Goal: Transaction & Acquisition: Book appointment/travel/reservation

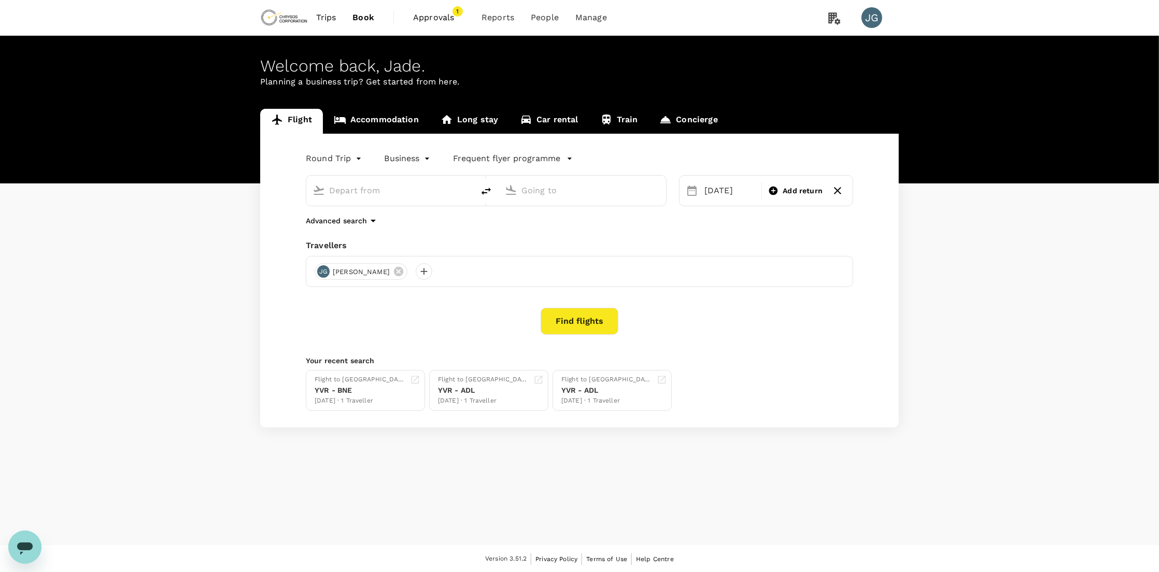
type input "roundtrip"
type input "business"
type input "Adelaide (ADL)"
type input "Vancouver Intl (YVR)"
click at [738, 190] on div "[DATE]" at bounding box center [730, 190] width 61 height 21
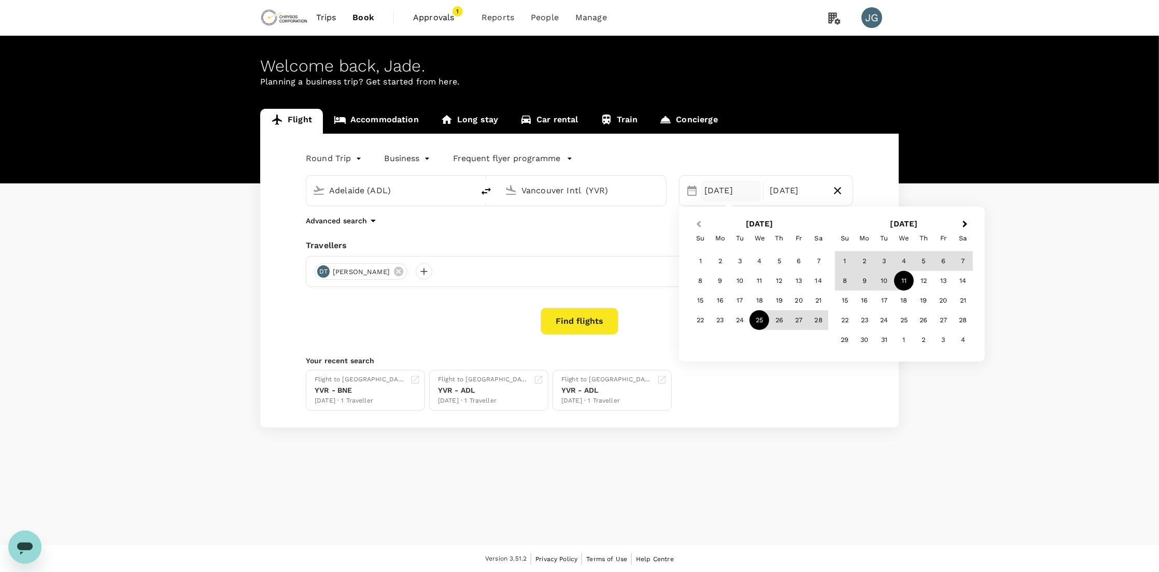
click at [696, 222] on button "Previous Month" at bounding box center [697, 225] width 17 height 17
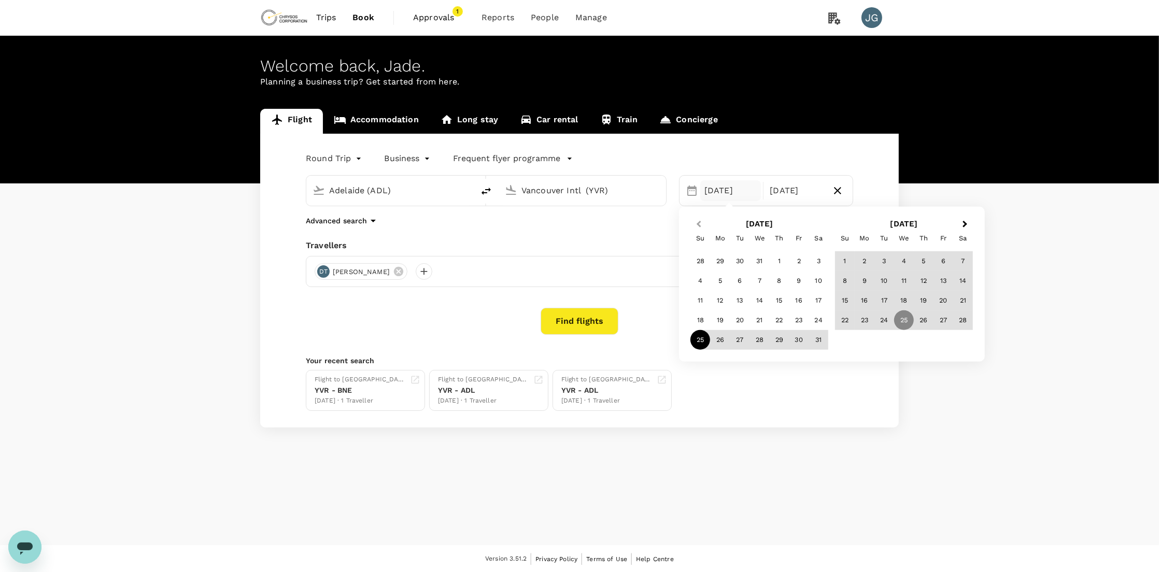
click at [696, 222] on button "Previous Month" at bounding box center [697, 225] width 17 height 17
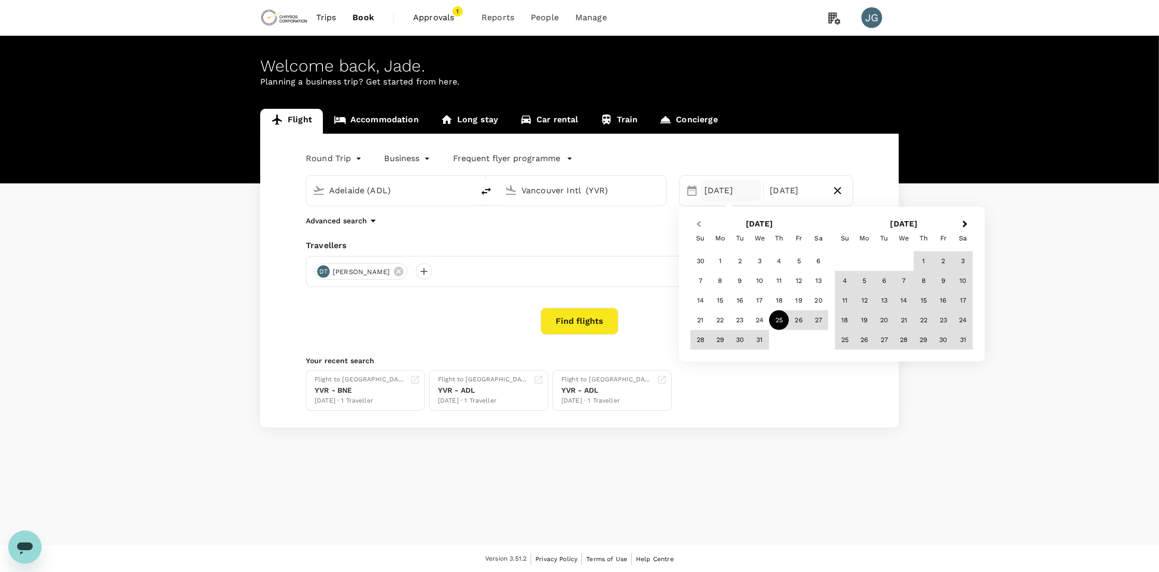
click at [696, 222] on button "Previous Month" at bounding box center [697, 225] width 17 height 17
click at [712, 343] on div "29" at bounding box center [720, 340] width 20 height 20
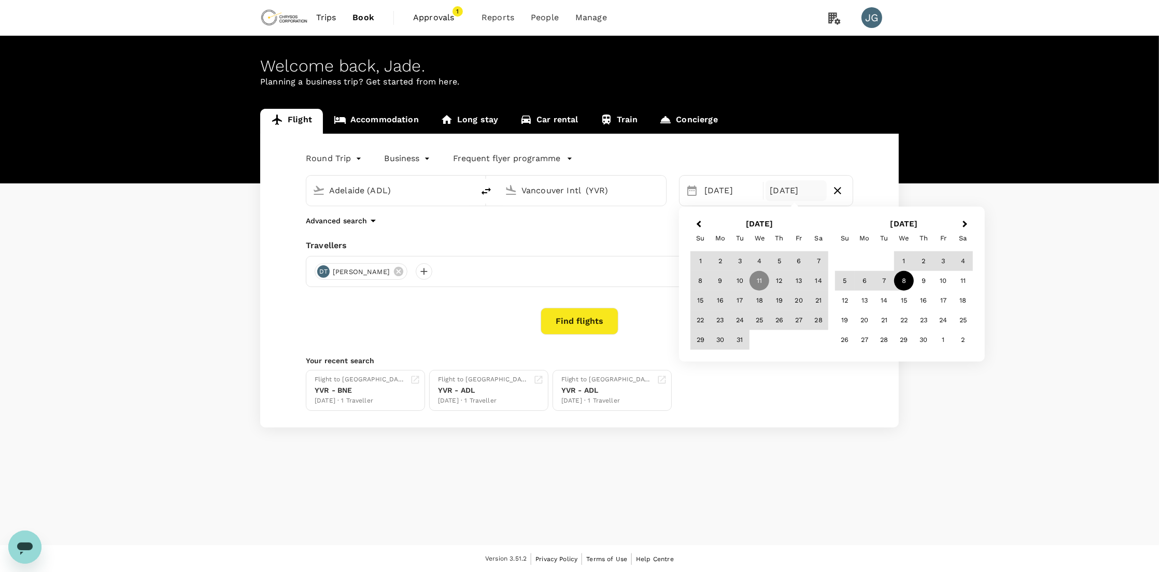
click at [905, 282] on div "8" at bounding box center [904, 281] width 20 height 20
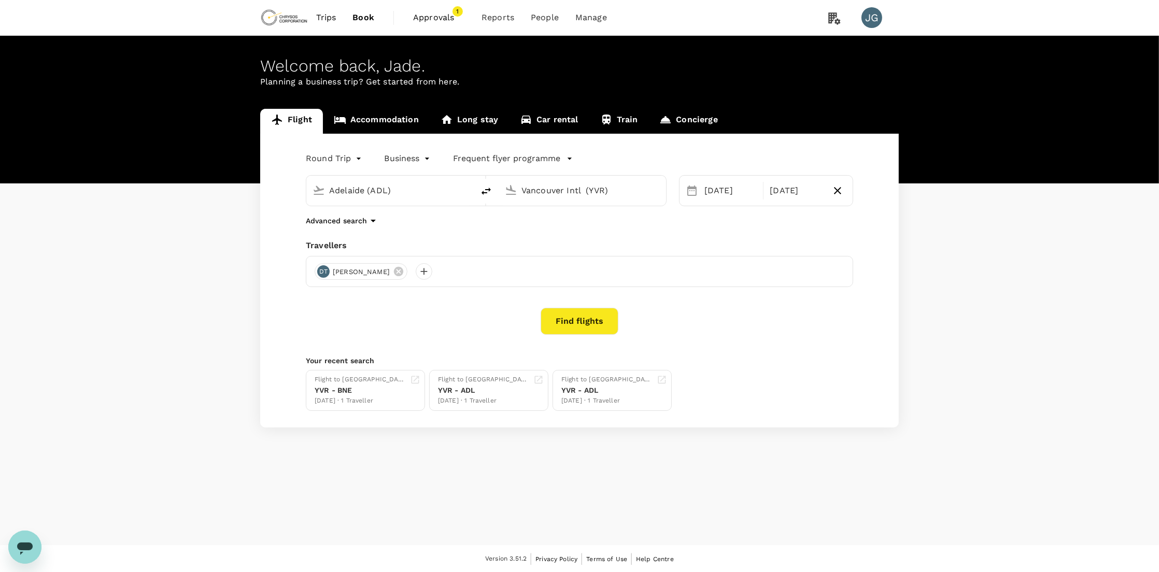
click at [593, 312] on button "Find flights" at bounding box center [579, 321] width 78 height 27
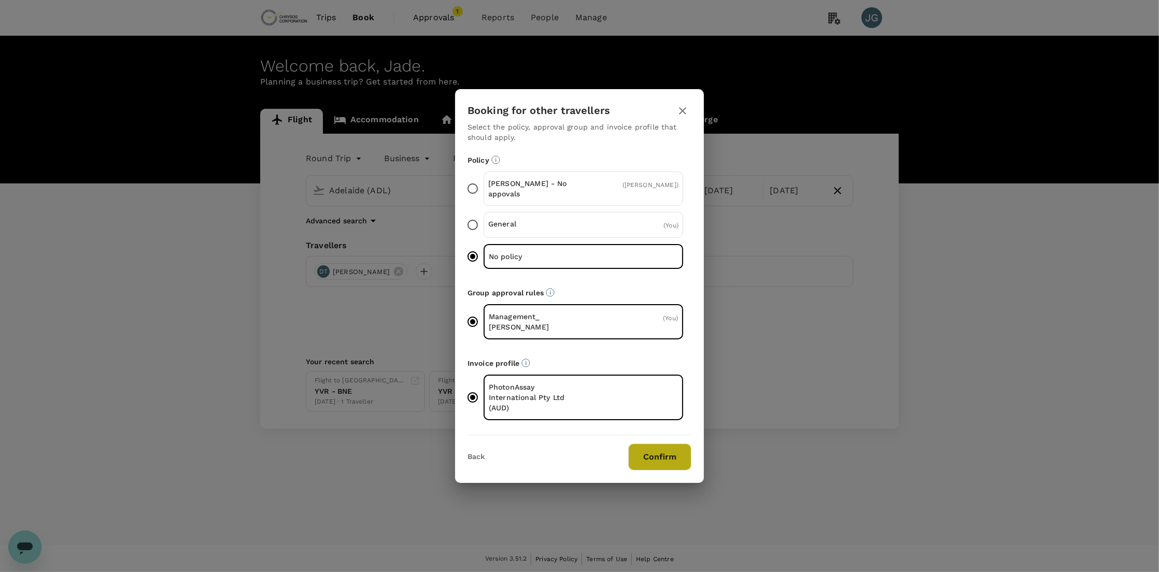
click at [664, 458] on button "Confirm" at bounding box center [659, 457] width 63 height 27
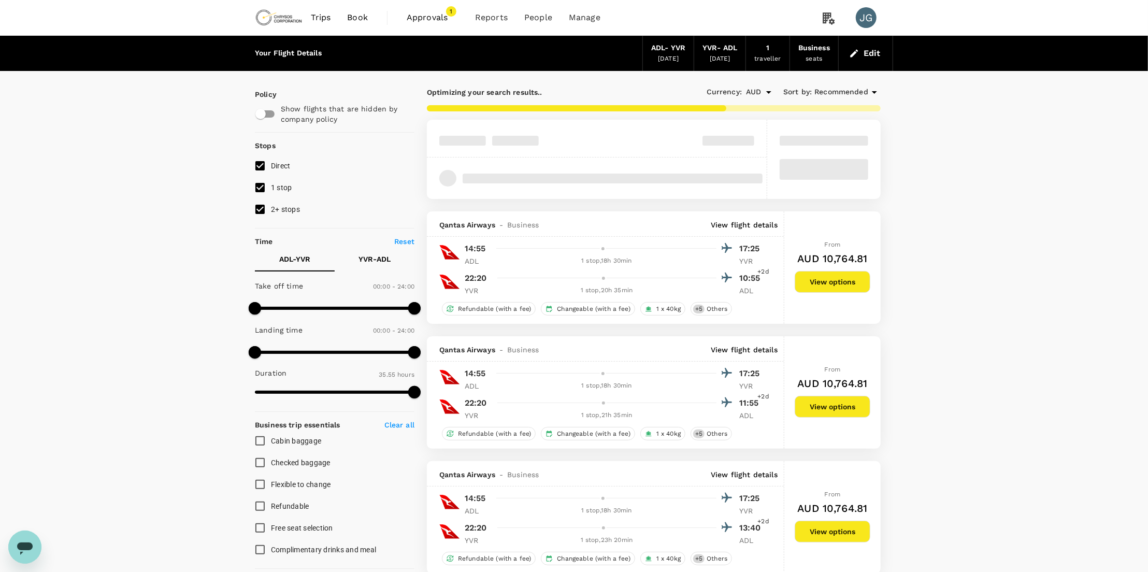
type input "2155"
checkbox input "false"
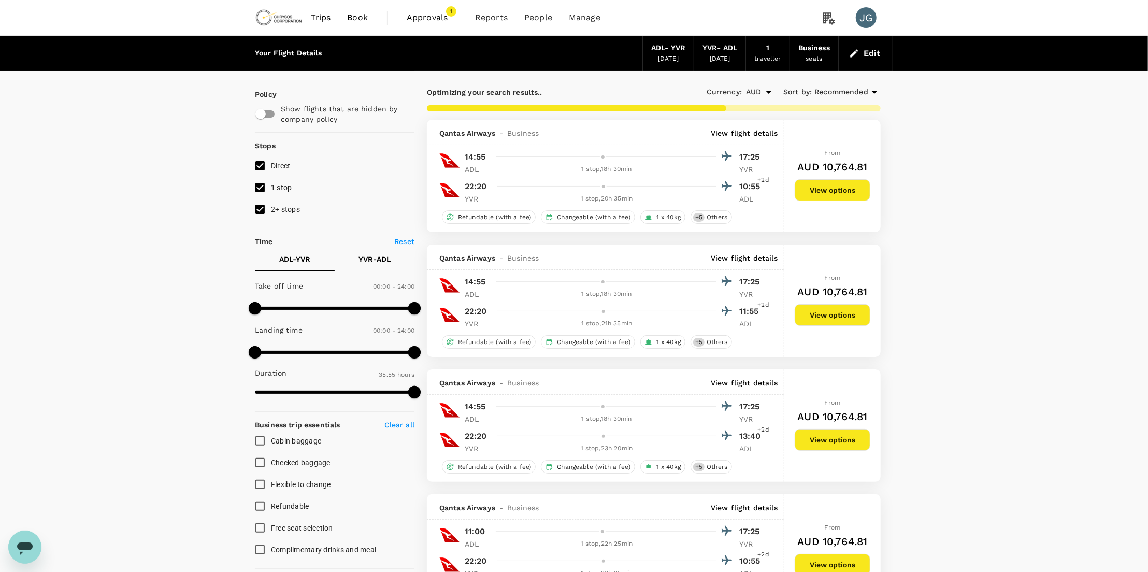
type input "2860"
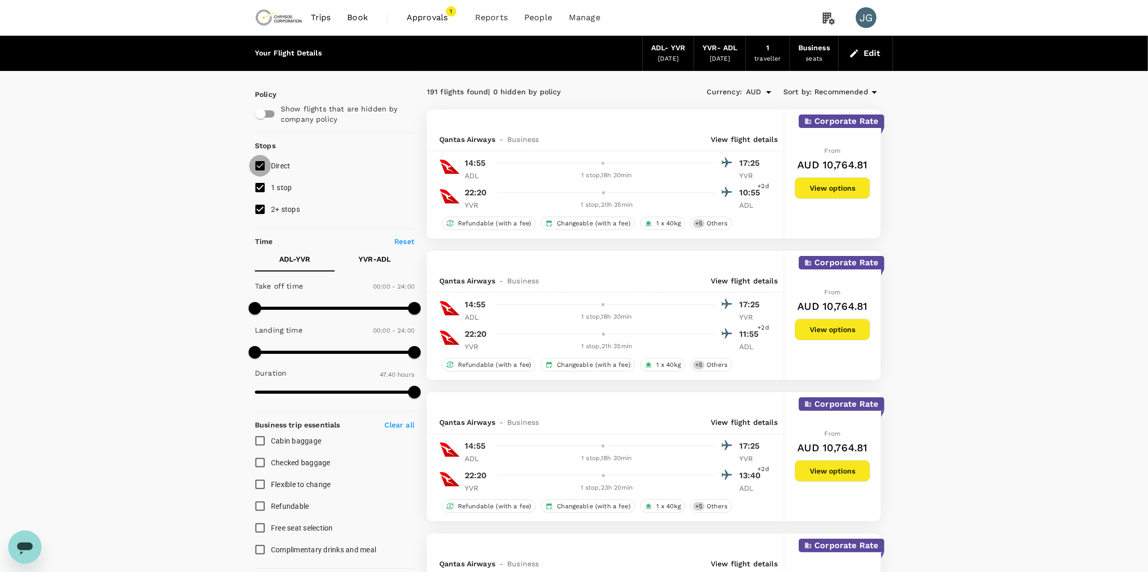
click at [259, 169] on input "Direct" at bounding box center [260, 166] width 22 height 22
checkbox input "false"
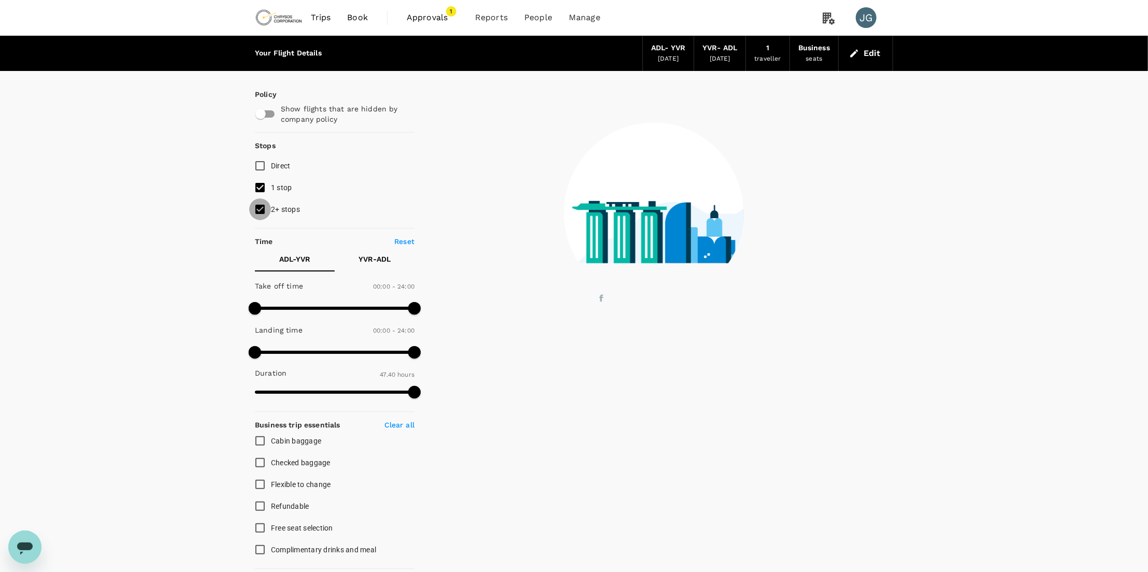
click at [261, 207] on input "2+ stops" at bounding box center [260, 209] width 22 height 22
checkbox input "false"
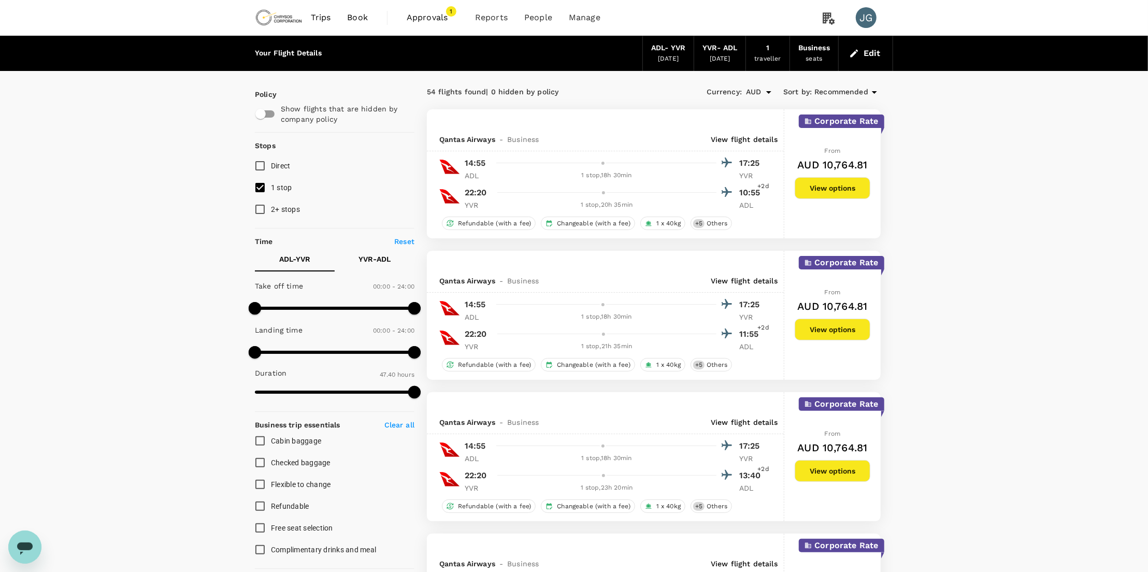
click at [831, 92] on span "Recommended" at bounding box center [842, 92] width 54 height 11
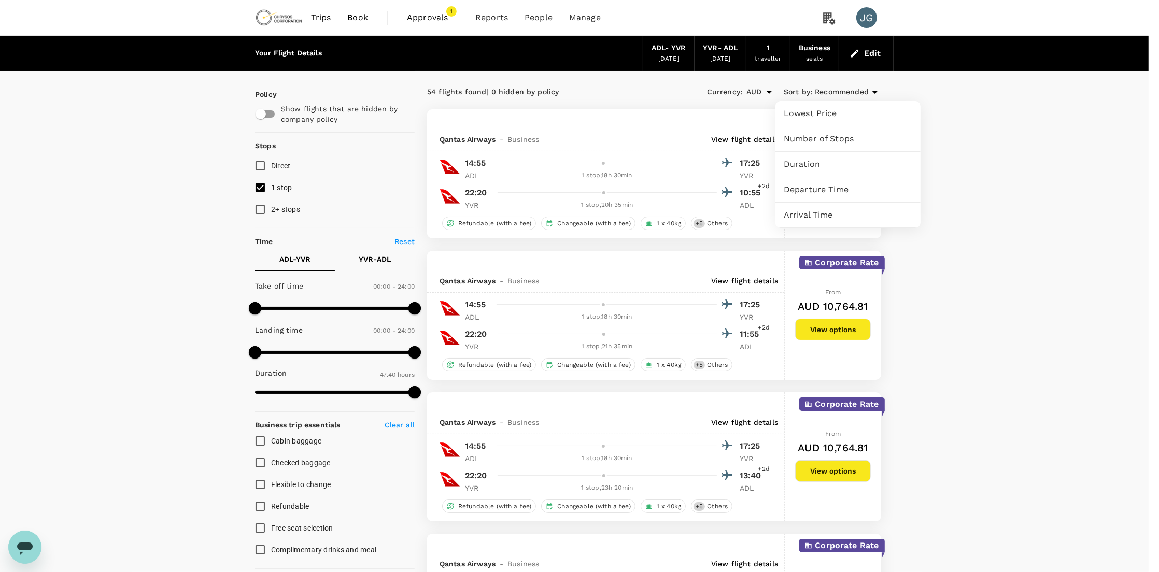
click at [826, 164] on span "Duration" at bounding box center [847, 164] width 129 height 12
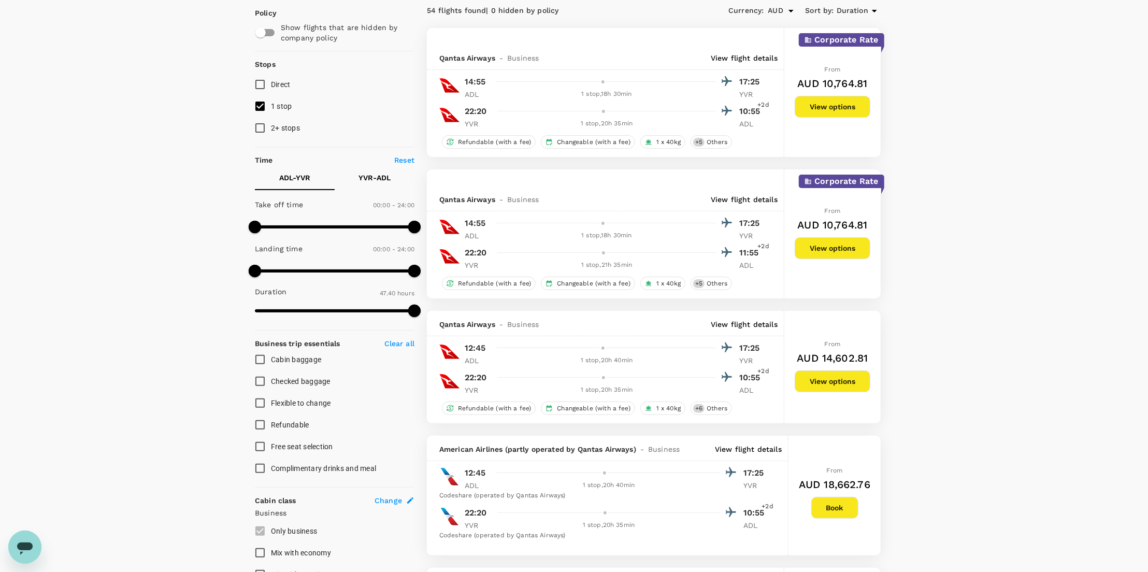
scroll to position [69, 0]
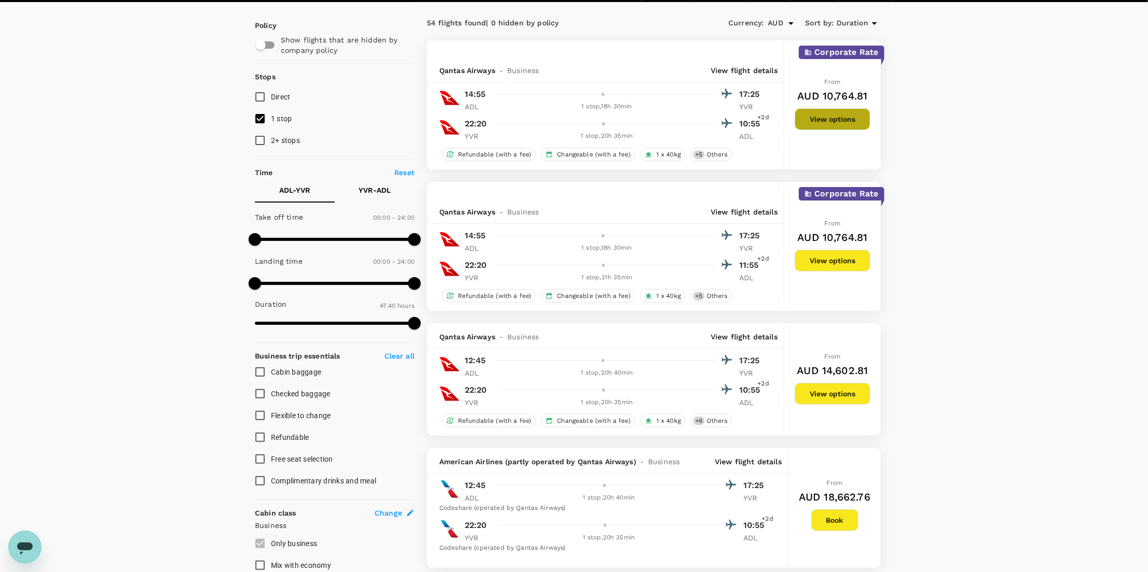
click at [836, 115] on button "View options" at bounding box center [833, 119] width 76 height 22
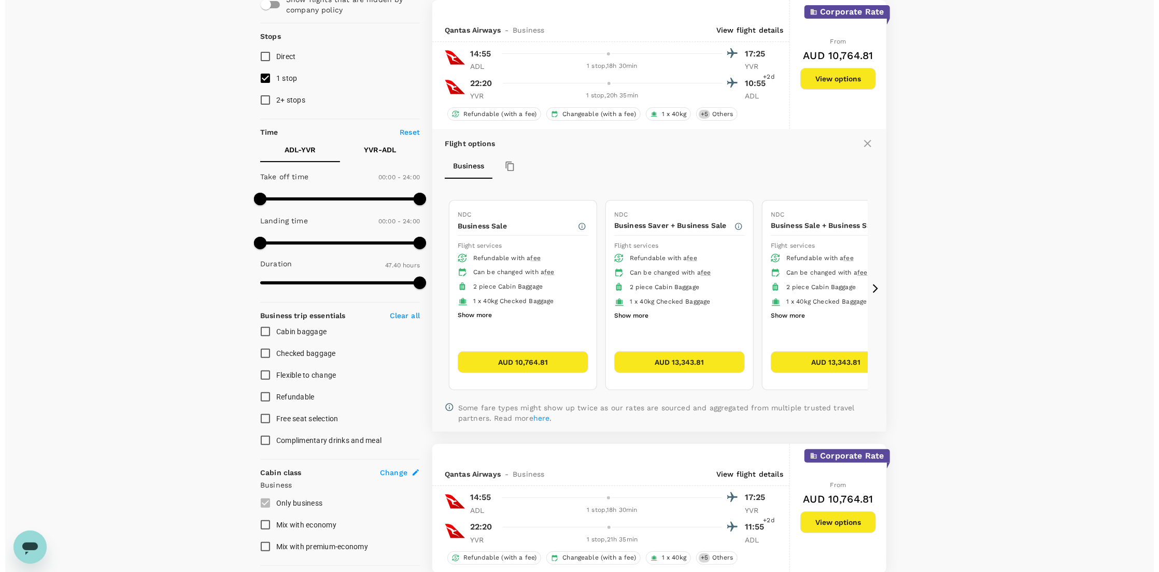
scroll to position [40, 0]
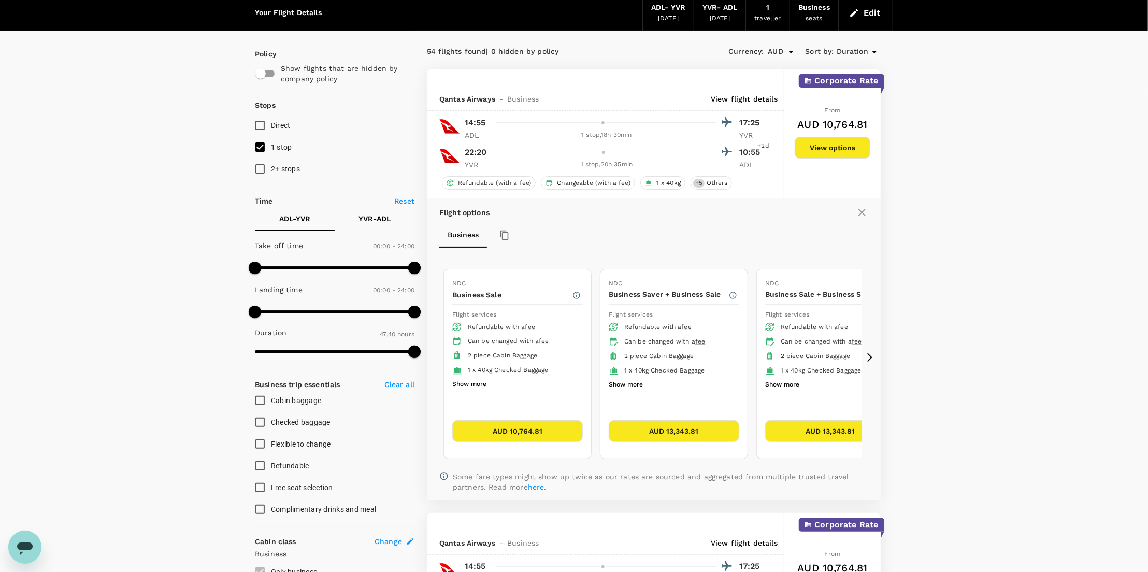
click at [761, 127] on p "17:25" at bounding box center [752, 123] width 26 height 12
click at [750, 96] on p "View flight details" at bounding box center [744, 99] width 67 height 10
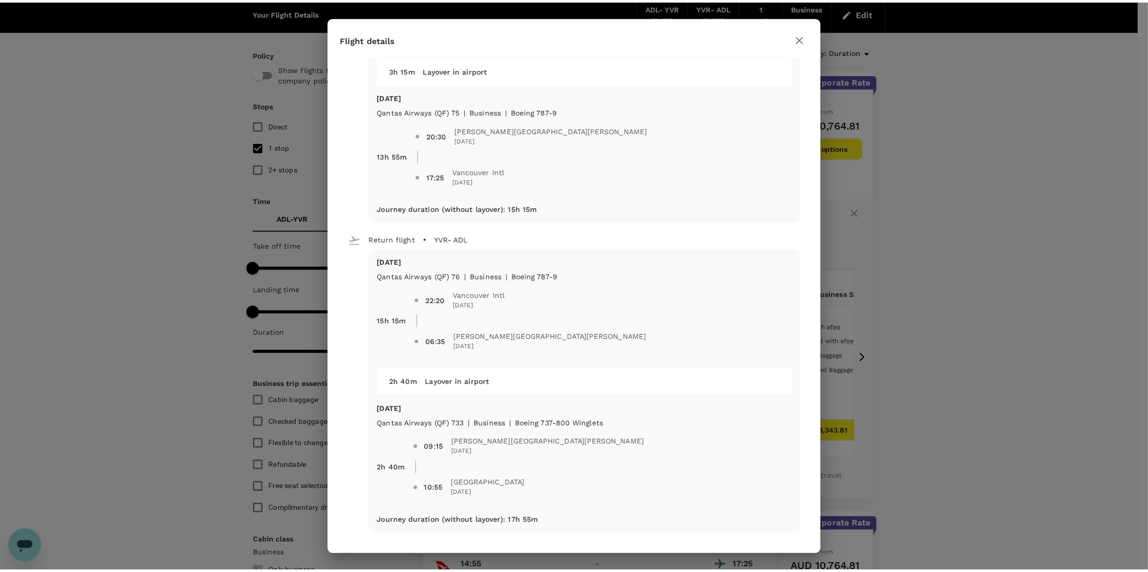
scroll to position [0, 0]
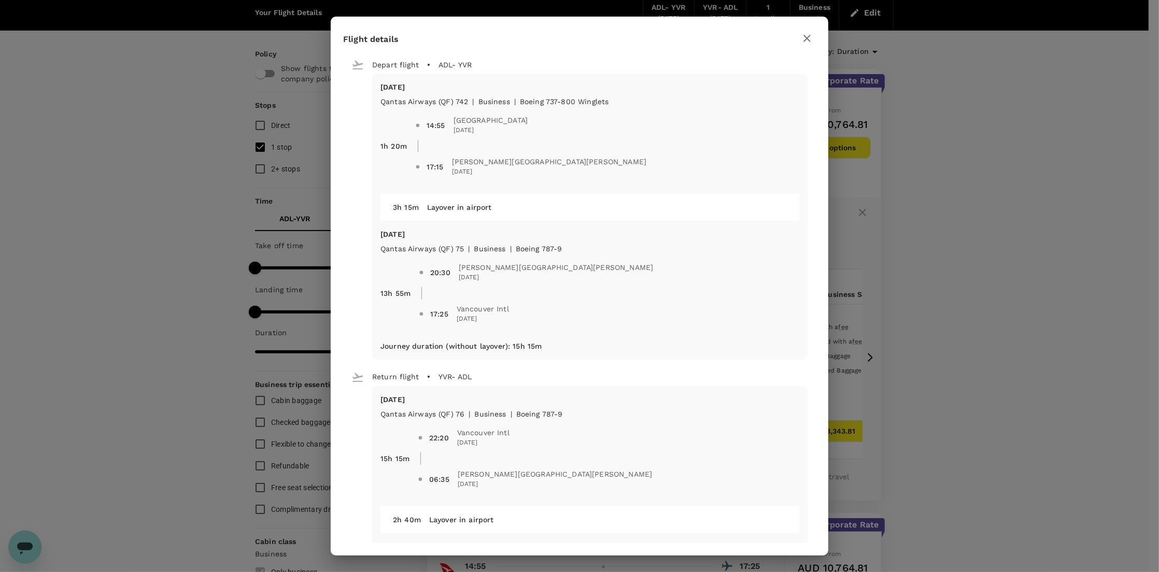
click at [804, 43] on icon "button" at bounding box center [807, 38] width 12 height 12
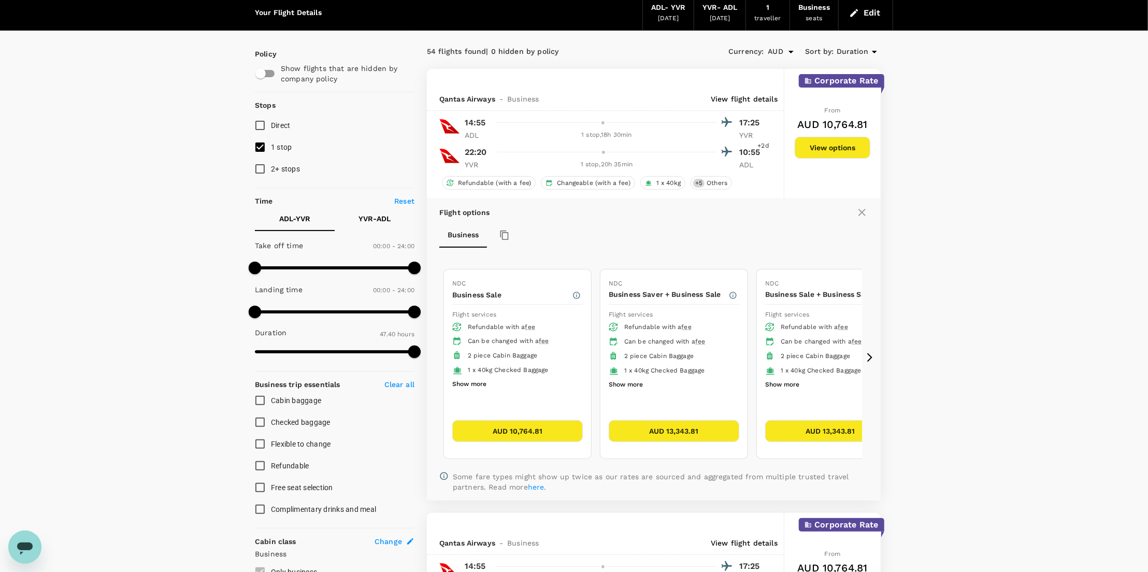
click at [764, 98] on p "View flight details" at bounding box center [744, 99] width 67 height 10
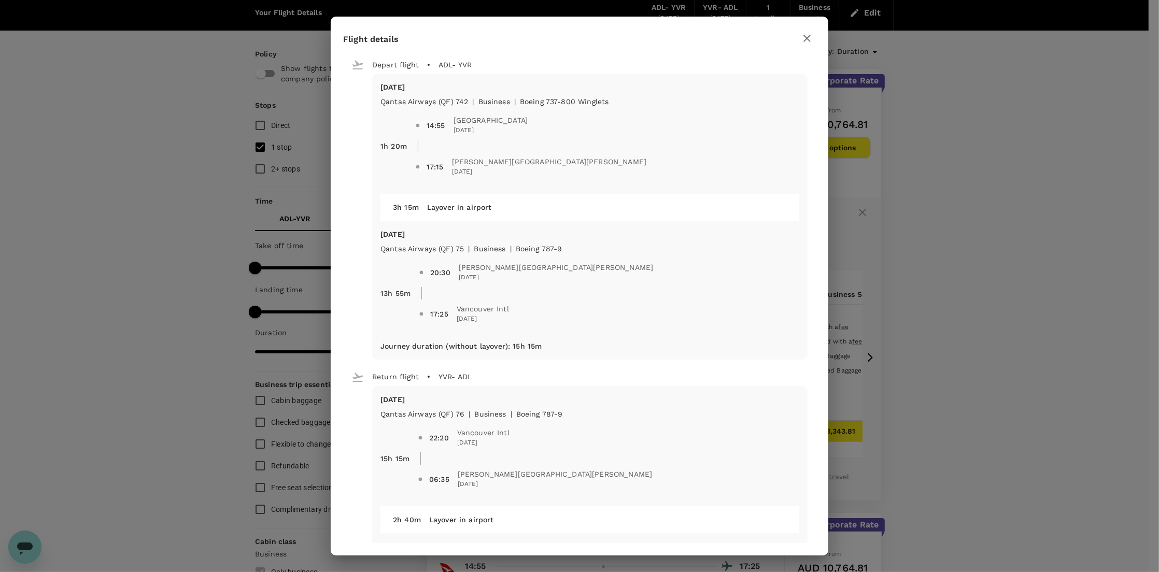
click at [804, 41] on icon "button" at bounding box center [807, 38] width 12 height 12
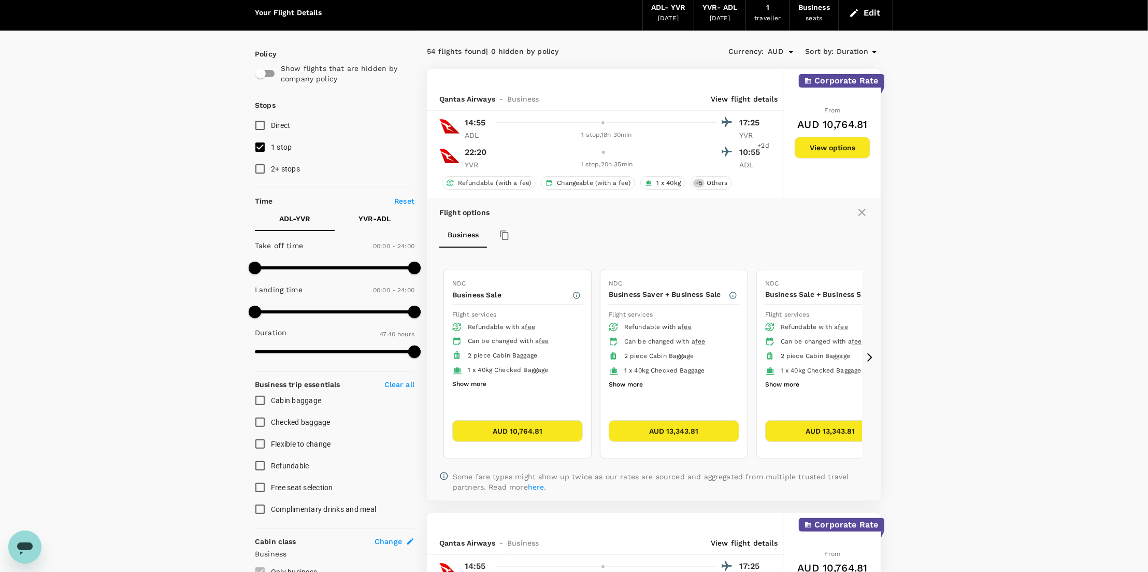
click at [839, 156] on button "View options" at bounding box center [833, 148] width 76 height 22
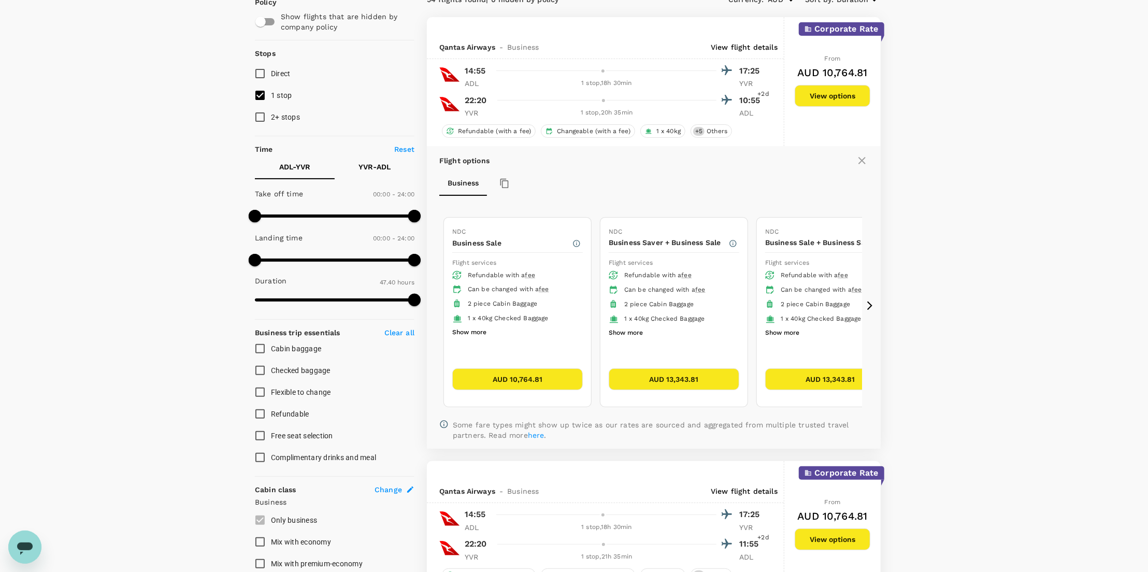
scroll to position [109, 0]
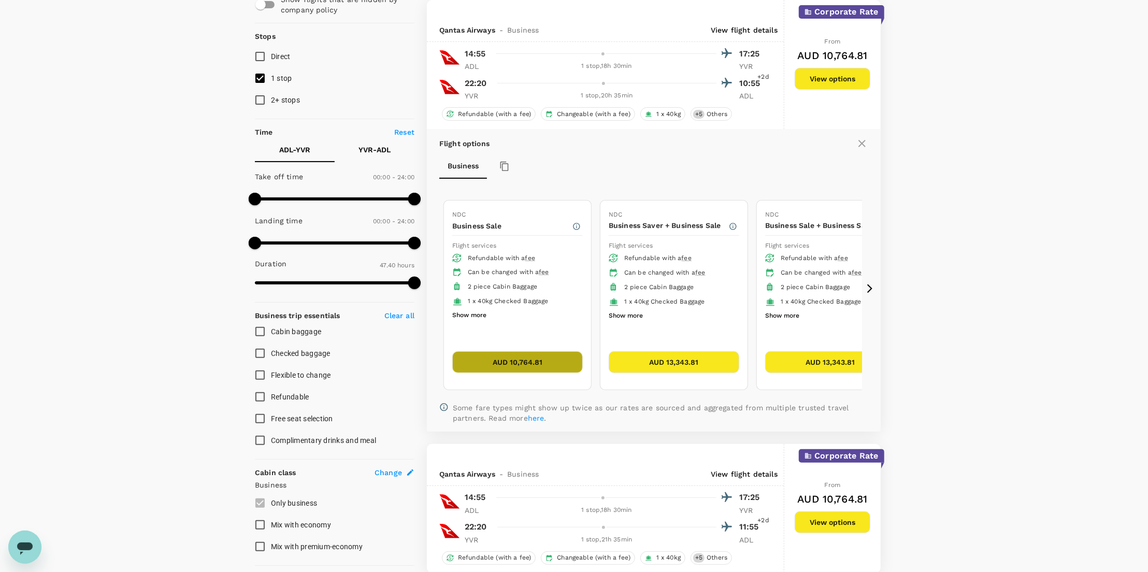
click at [502, 360] on button "AUD 10,764.81" at bounding box center [517, 362] width 131 height 22
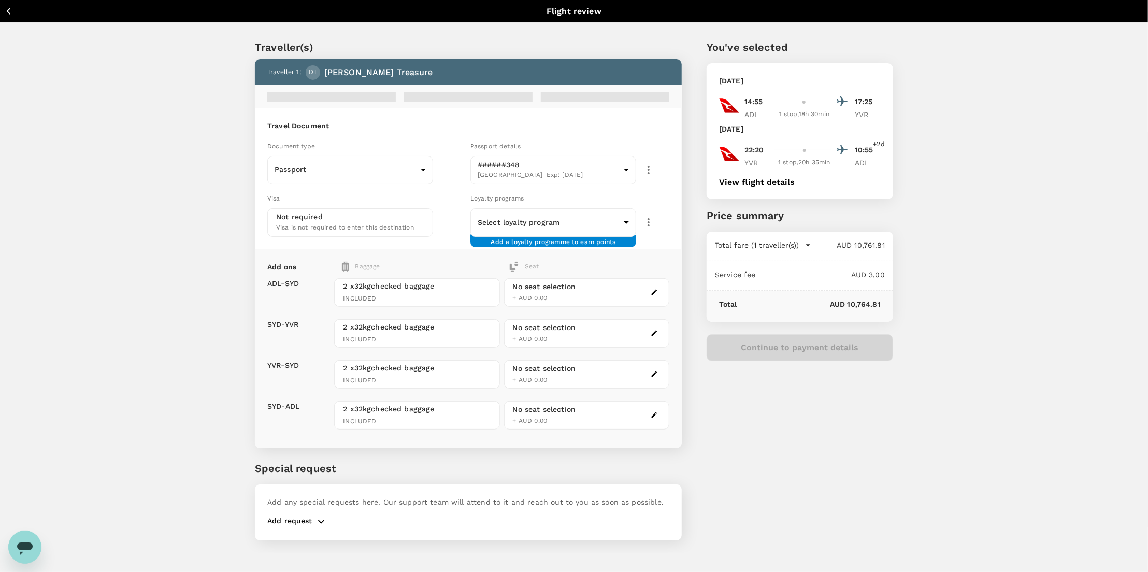
click at [766, 187] on button "View flight details" at bounding box center [757, 182] width 76 height 9
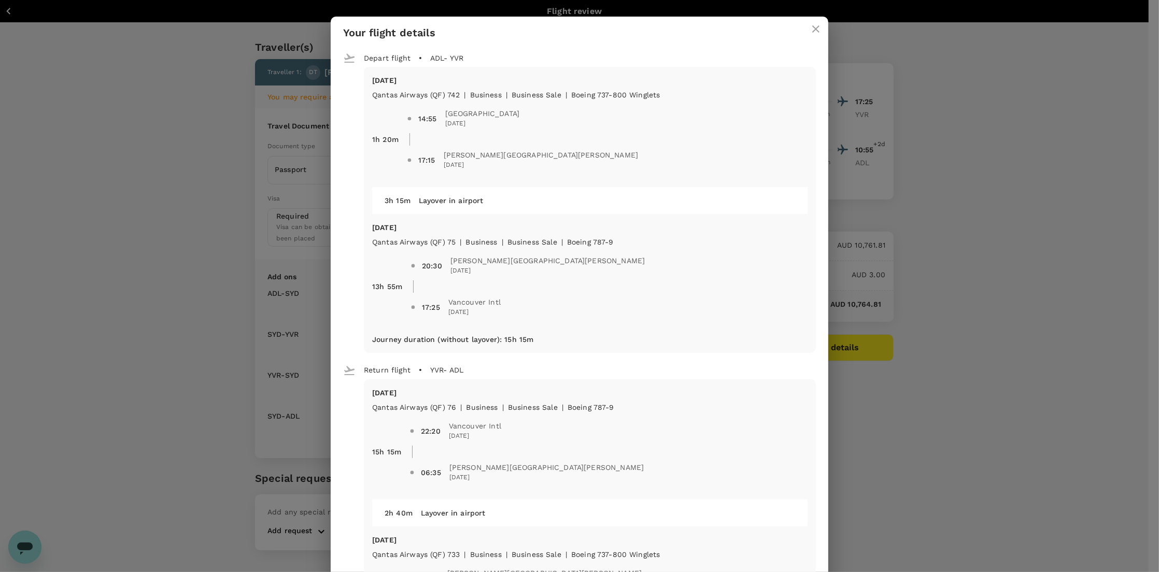
click at [815, 25] on icon "close" at bounding box center [815, 29] width 12 height 12
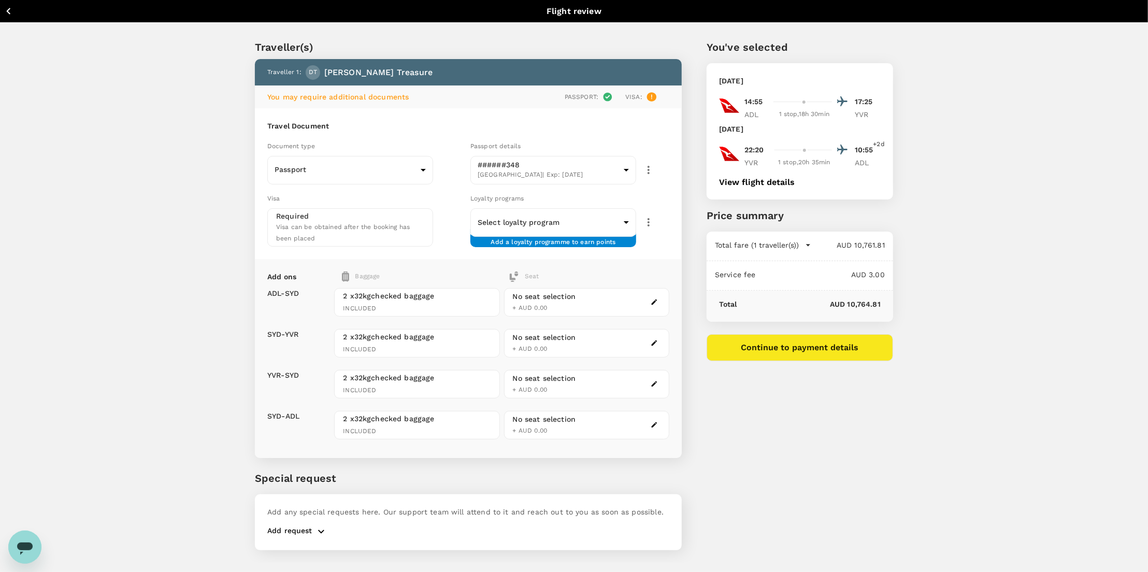
click at [962, 238] on div "Traveller(s) Traveller 1 : DT Dirk Treasure You may require additional document…" at bounding box center [574, 293] width 1148 height 540
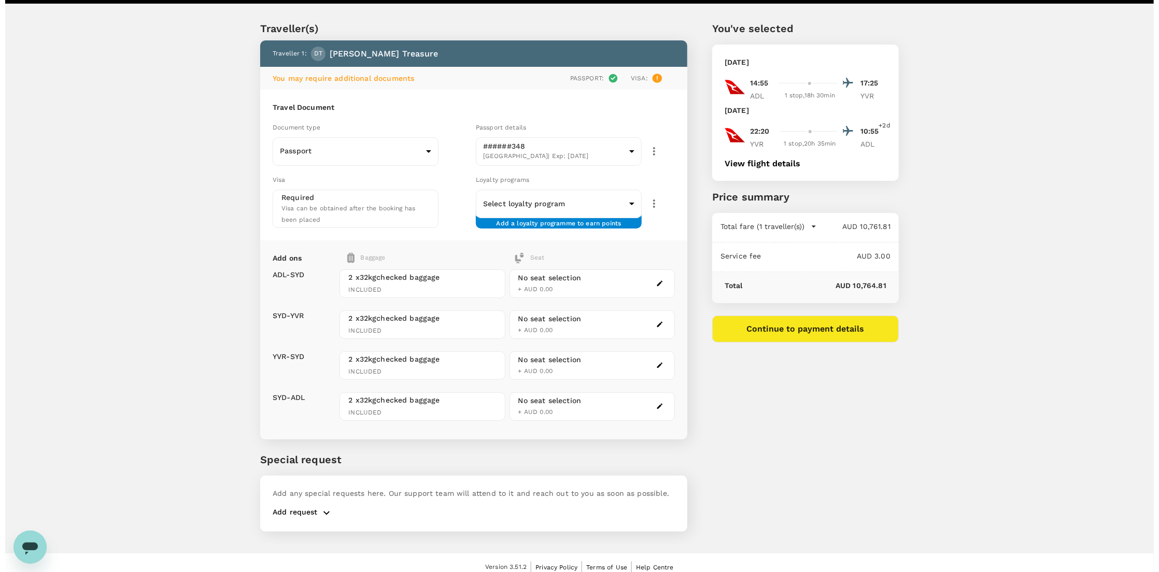
scroll to position [26, 0]
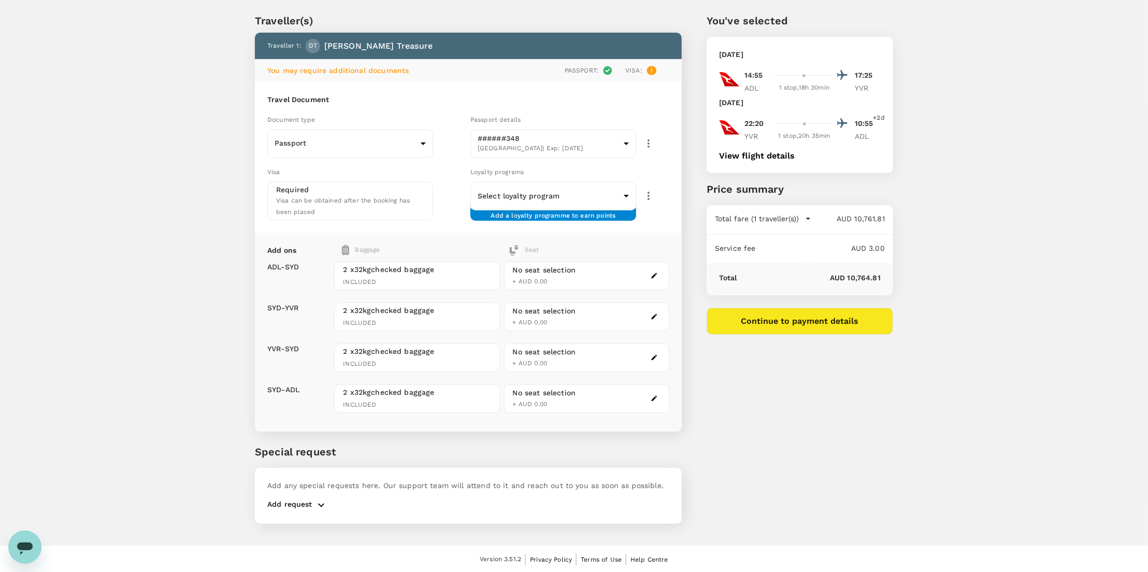
click at [777, 152] on button "View flight details" at bounding box center [757, 155] width 76 height 9
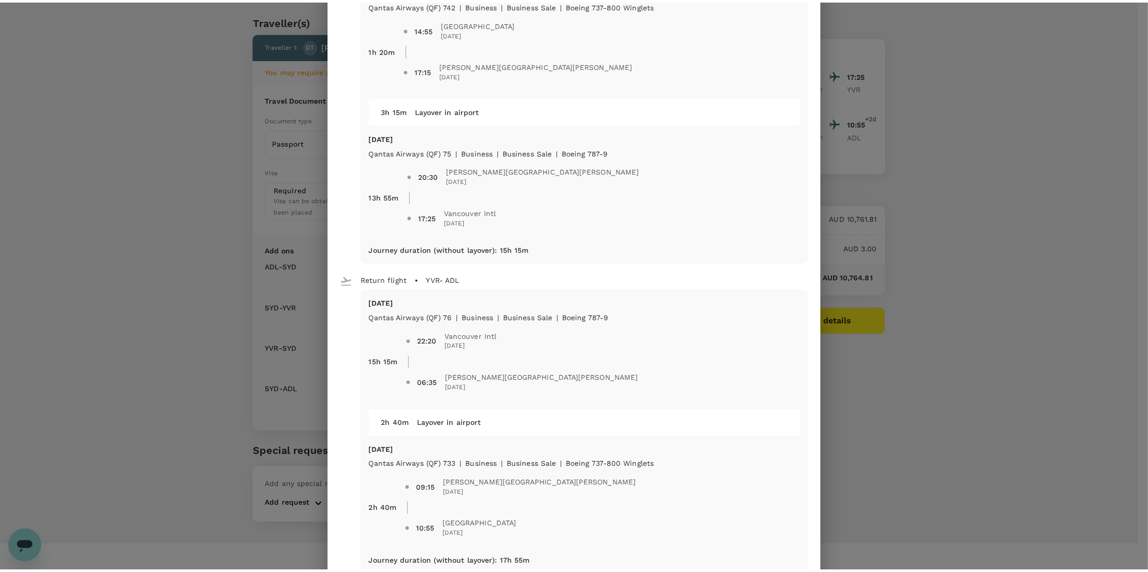
scroll to position [0, 0]
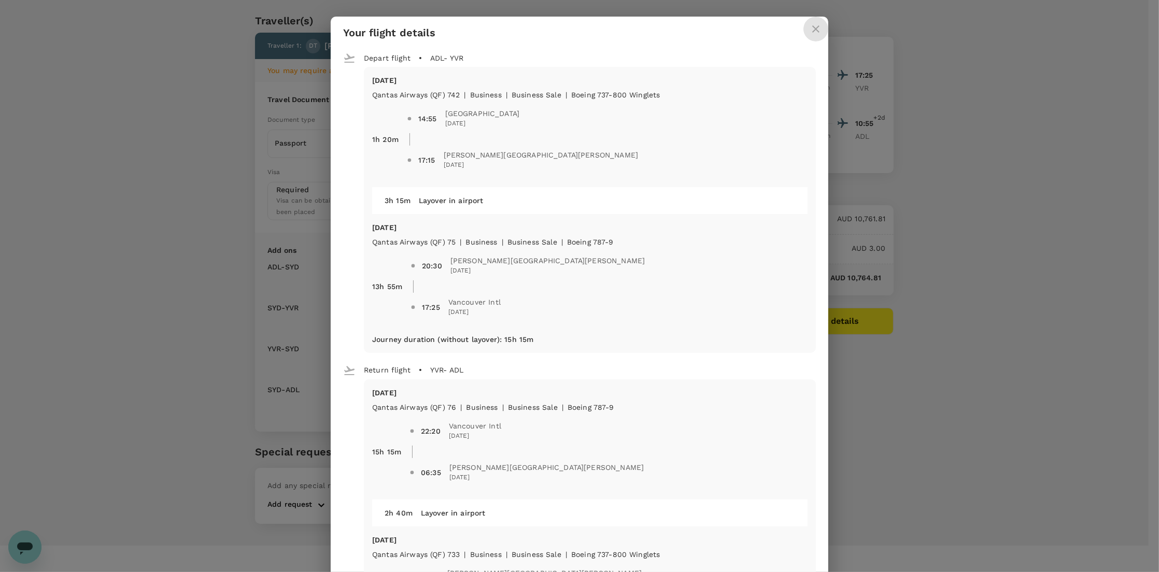
click at [816, 29] on icon "close" at bounding box center [815, 29] width 12 height 12
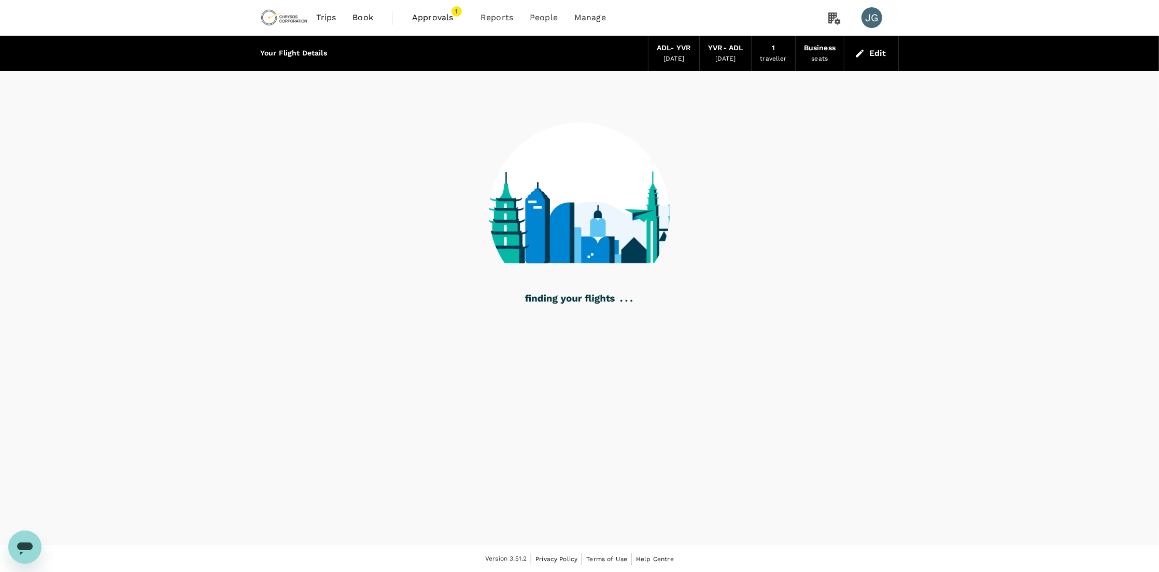
click at [432, 19] on span "Approvals" at bounding box center [438, 17] width 52 height 12
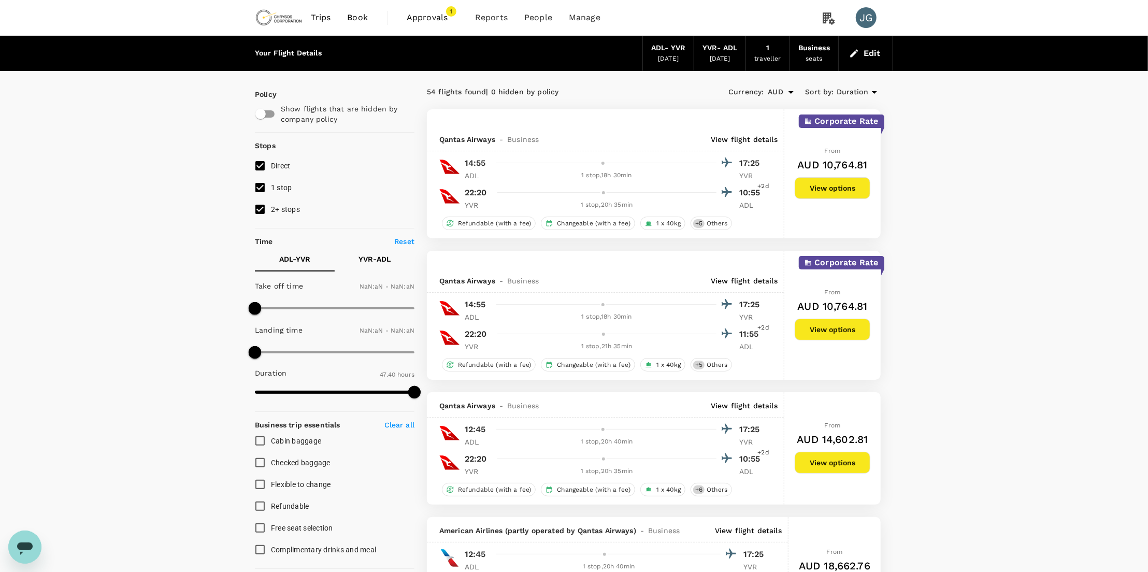
type input "1440"
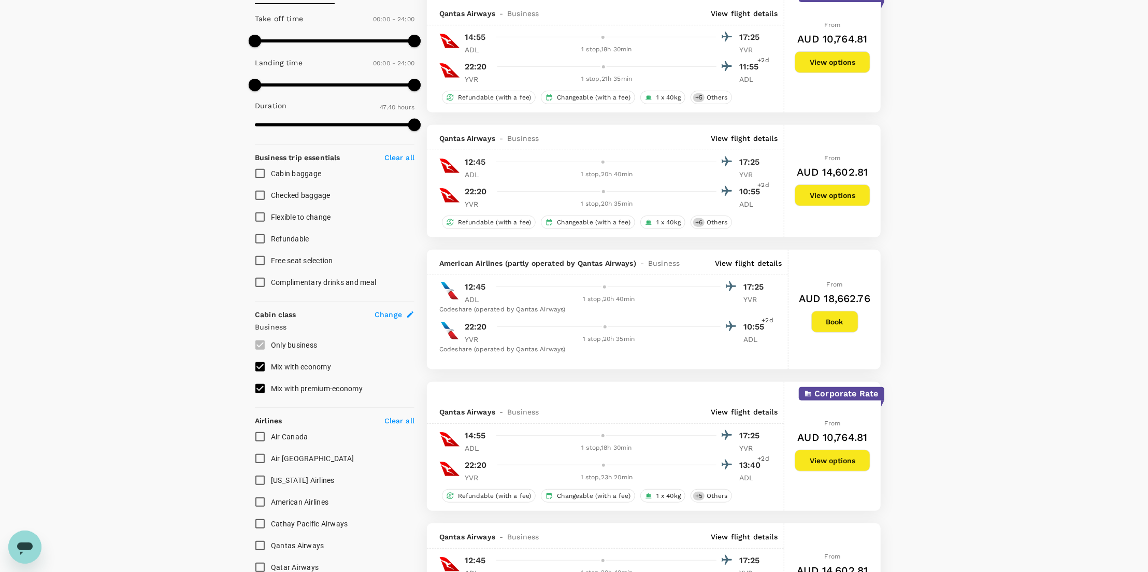
scroll to position [345, 0]
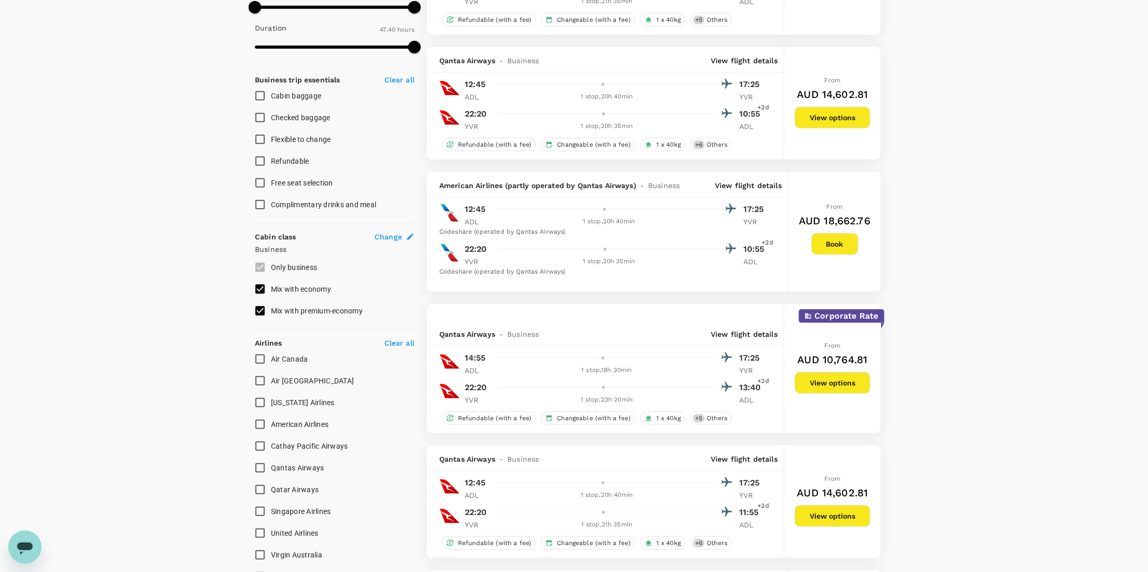
click at [272, 360] on span "Air Canada" at bounding box center [289, 359] width 37 height 8
click at [271, 360] on input "Air Canada" at bounding box center [260, 359] width 22 height 22
checkbox input "true"
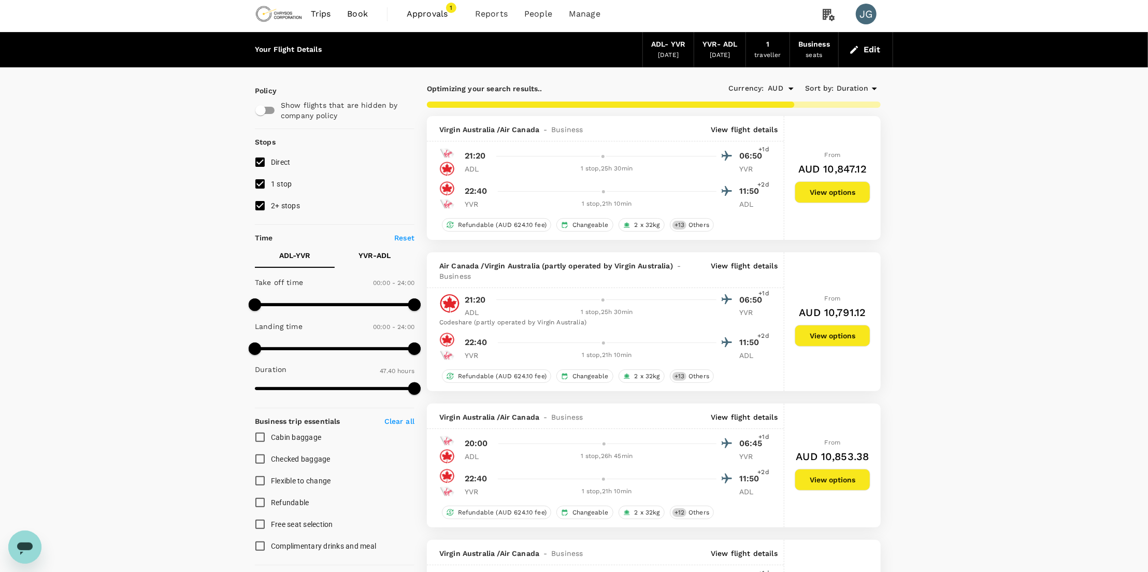
scroll to position [0, 0]
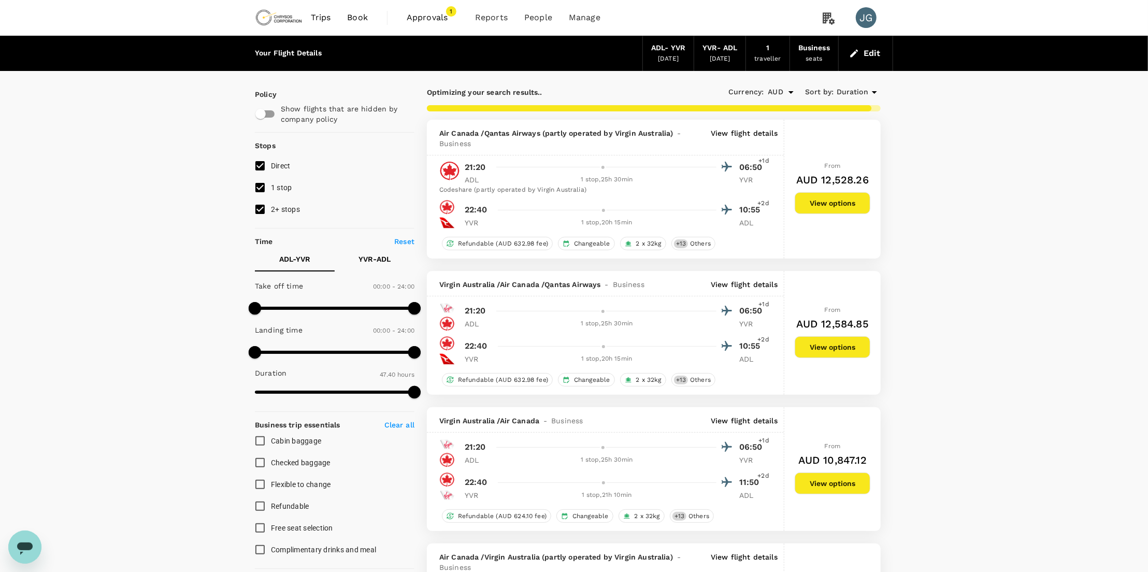
click at [743, 286] on p "View flight details" at bounding box center [744, 284] width 67 height 10
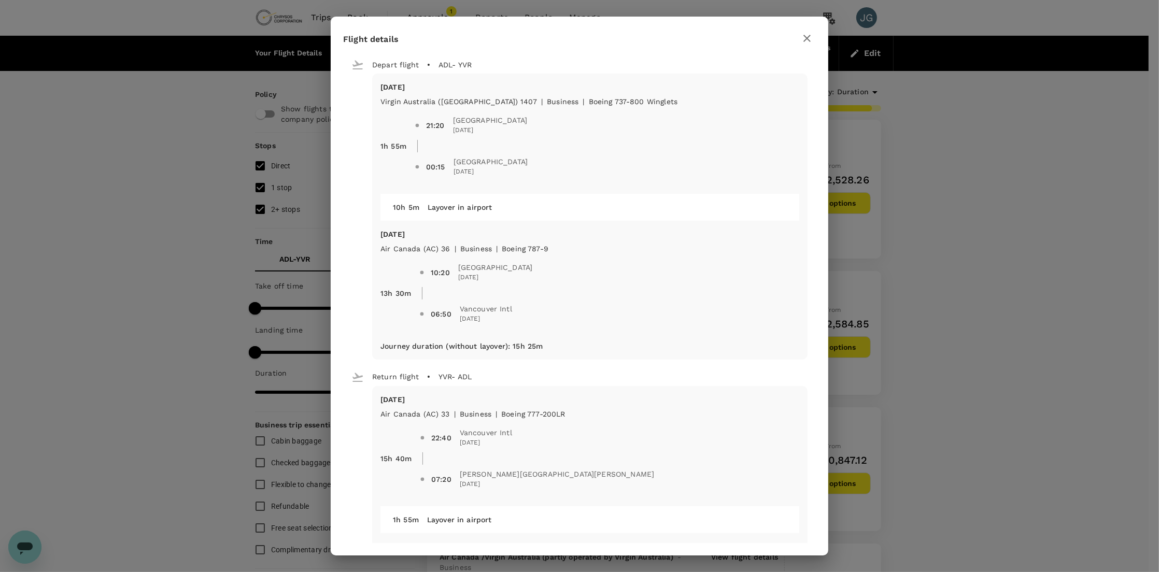
click at [805, 35] on icon "button" at bounding box center [807, 38] width 12 height 12
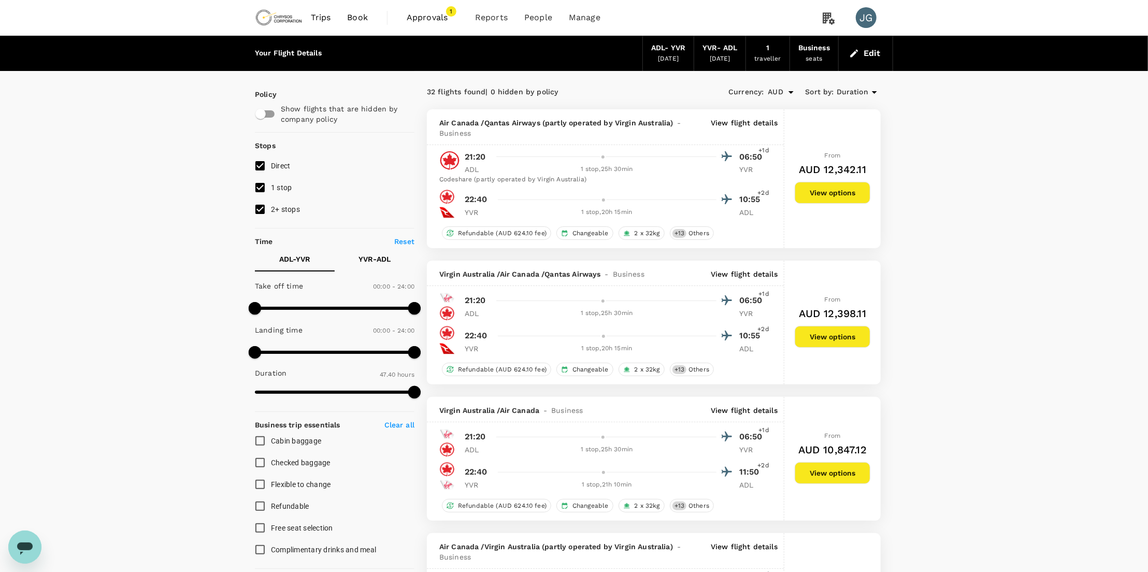
click at [755, 124] on p "View flight details" at bounding box center [744, 128] width 67 height 21
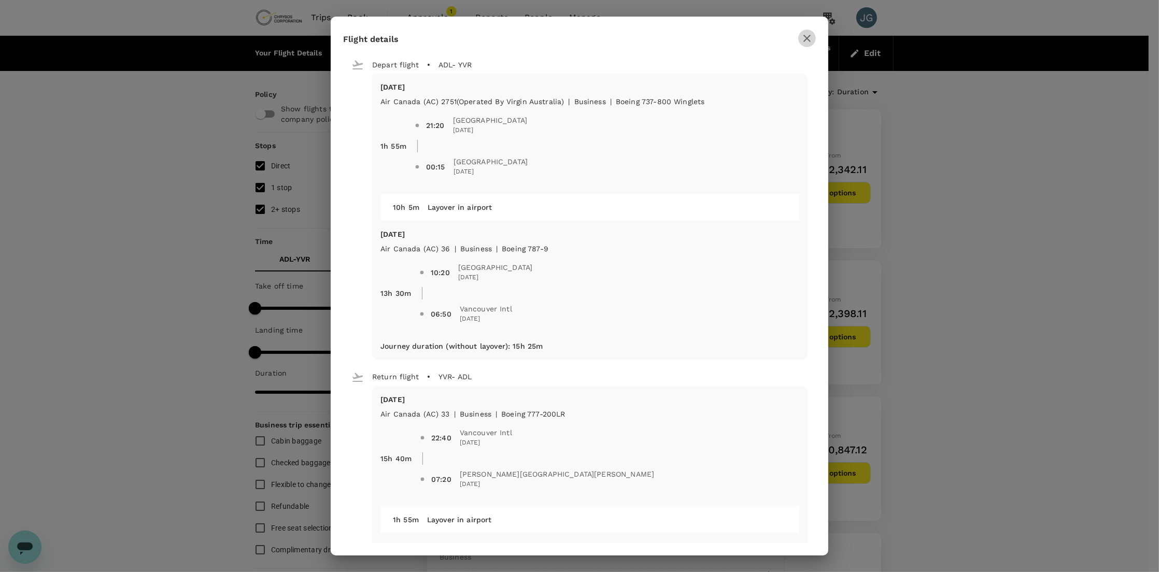
click at [803, 37] on icon "button" at bounding box center [807, 38] width 12 height 12
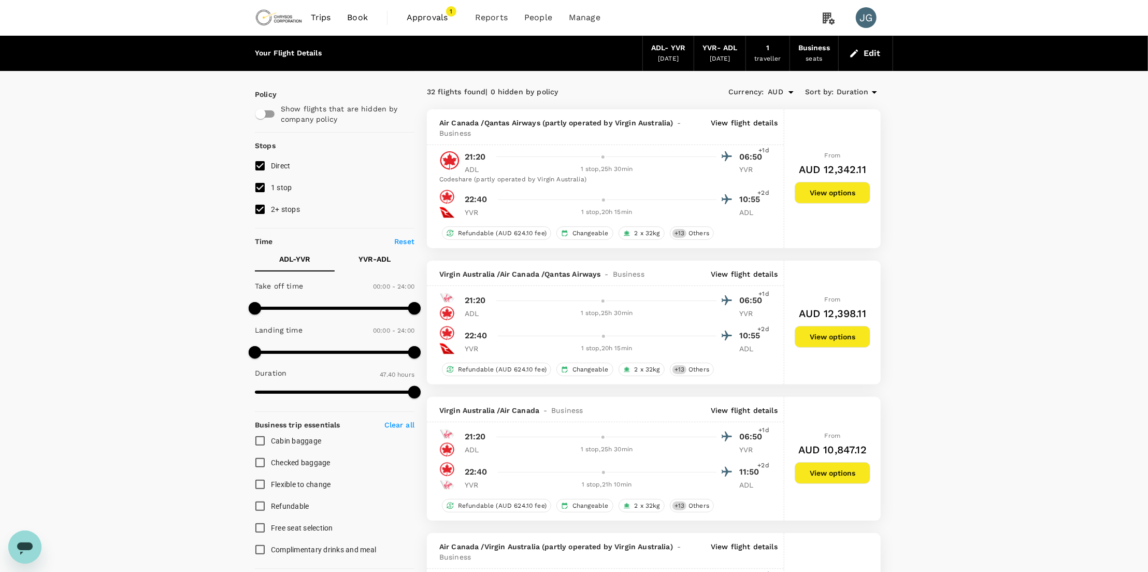
click at [843, 91] on span "Duration" at bounding box center [853, 92] width 32 height 11
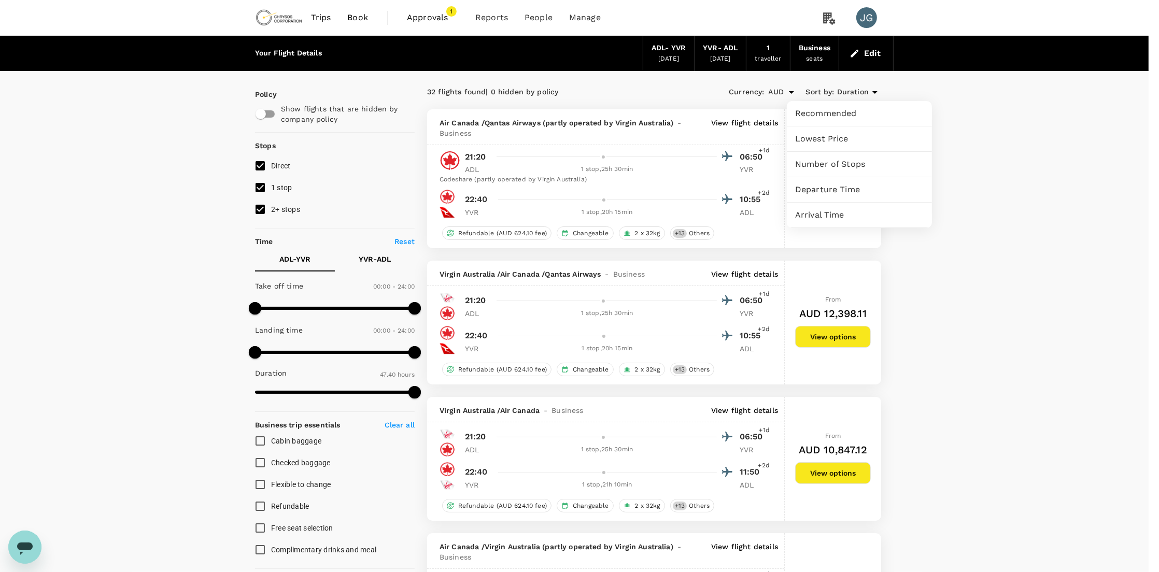
click at [960, 115] on div at bounding box center [579, 286] width 1159 height 572
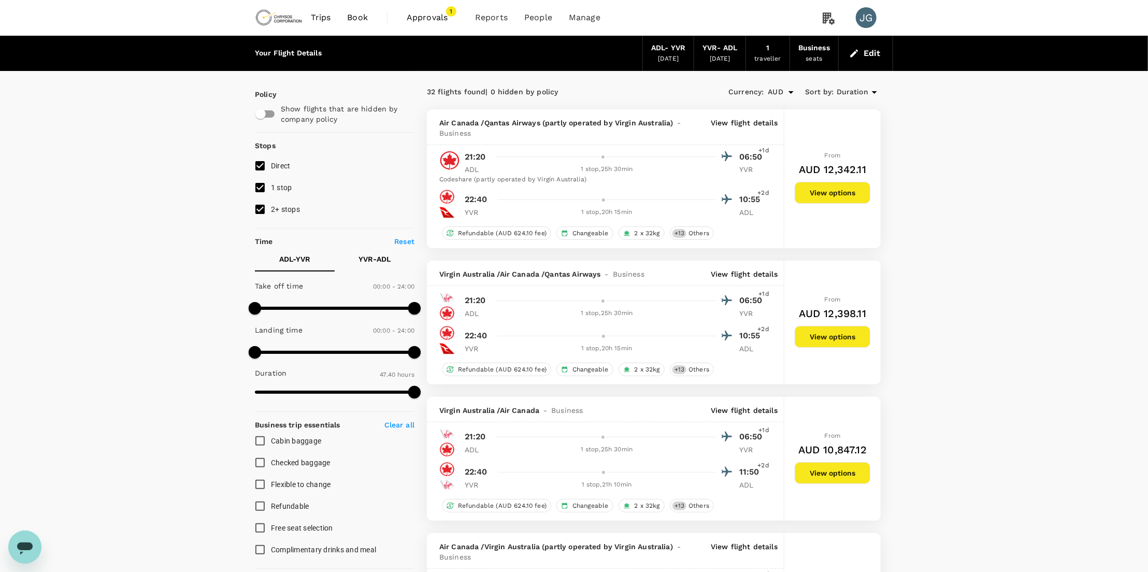
click at [747, 272] on p "View flight details" at bounding box center [744, 274] width 67 height 10
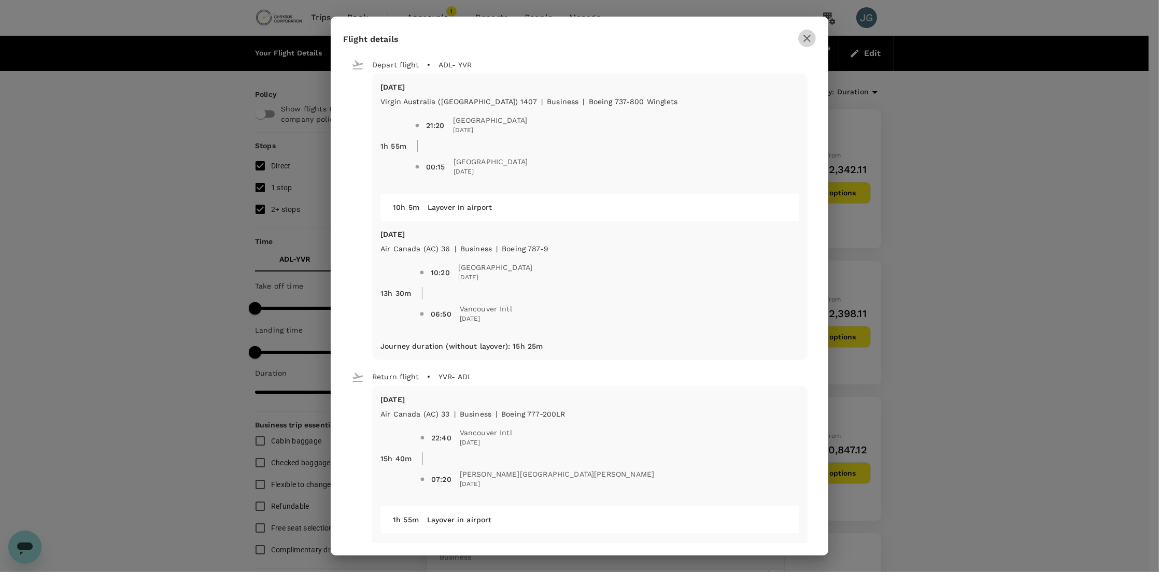
click at [801, 37] on icon "button" at bounding box center [807, 38] width 12 height 12
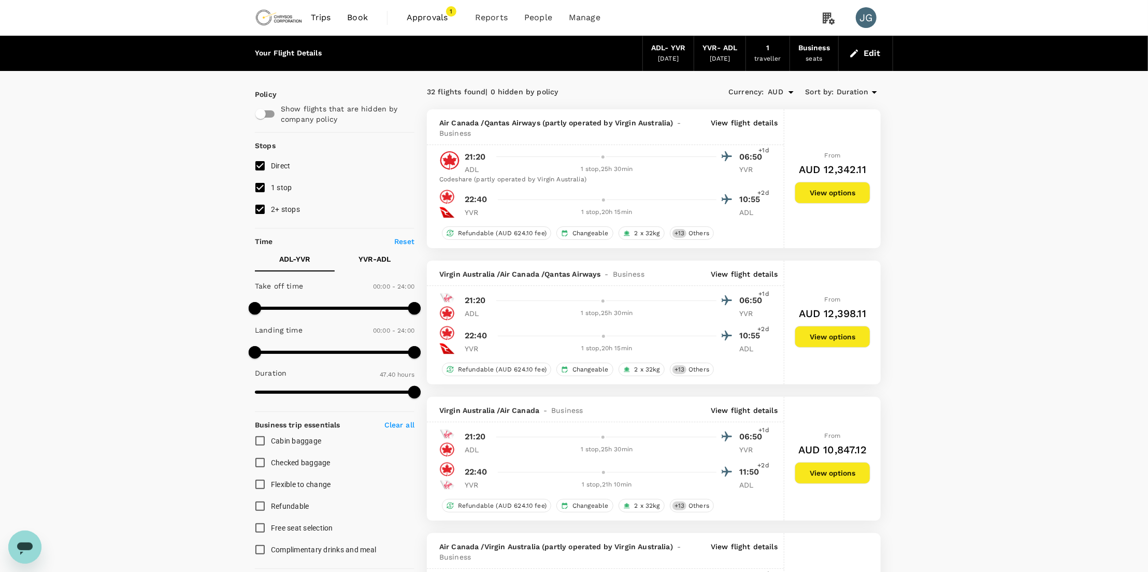
click at [767, 123] on p "View flight details" at bounding box center [744, 128] width 67 height 21
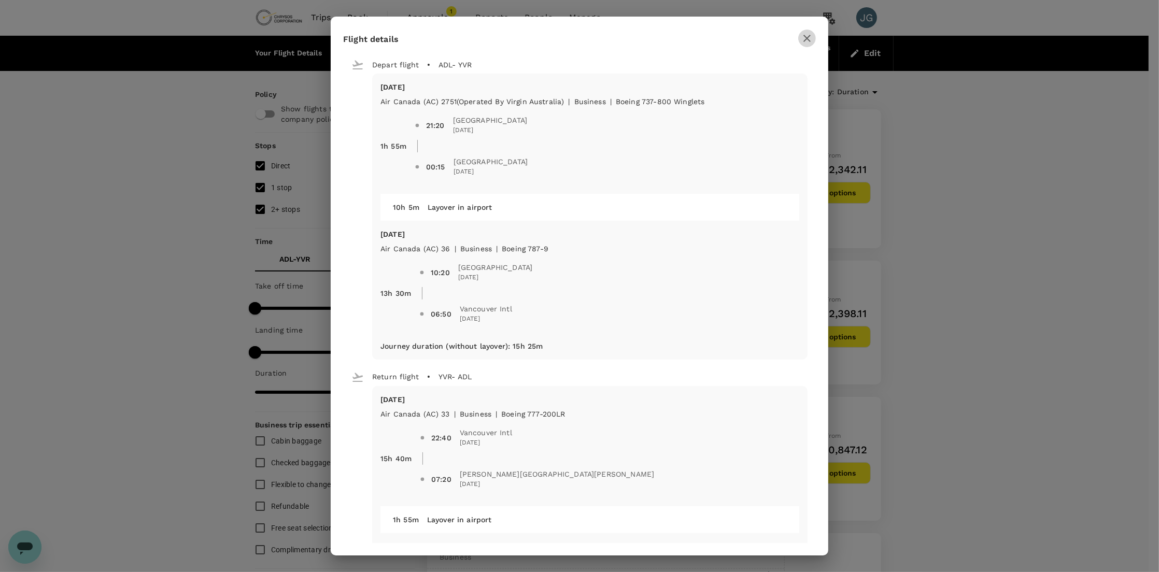
click at [807, 38] on icon "button" at bounding box center [806, 38] width 7 height 7
